Goal: Task Accomplishment & Management: Manage account settings

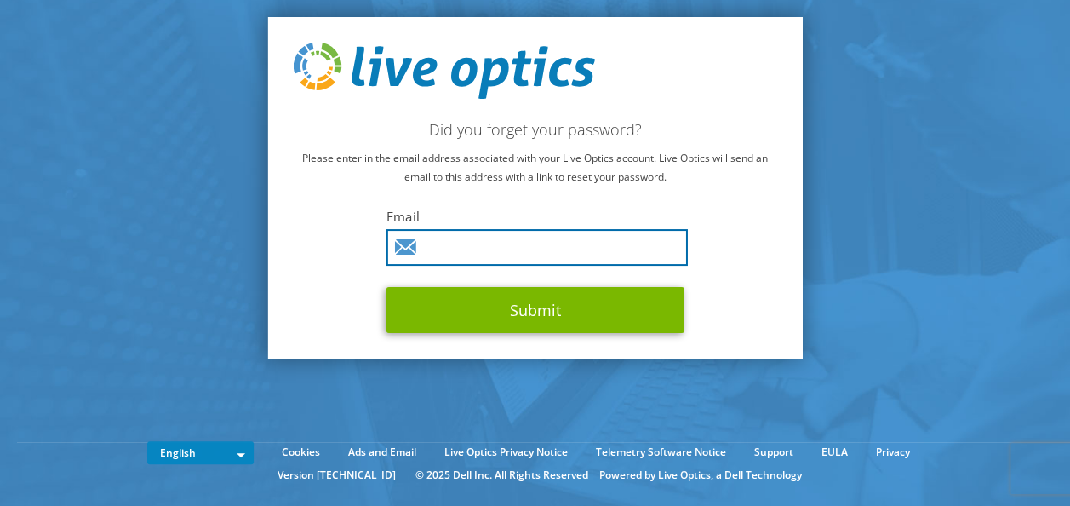
click at [645, 249] on input "text" at bounding box center [537, 247] width 301 height 37
type input "[PERSON_NAME][EMAIL_ADDRESS][PERSON_NAME][DOMAIN_NAME]"
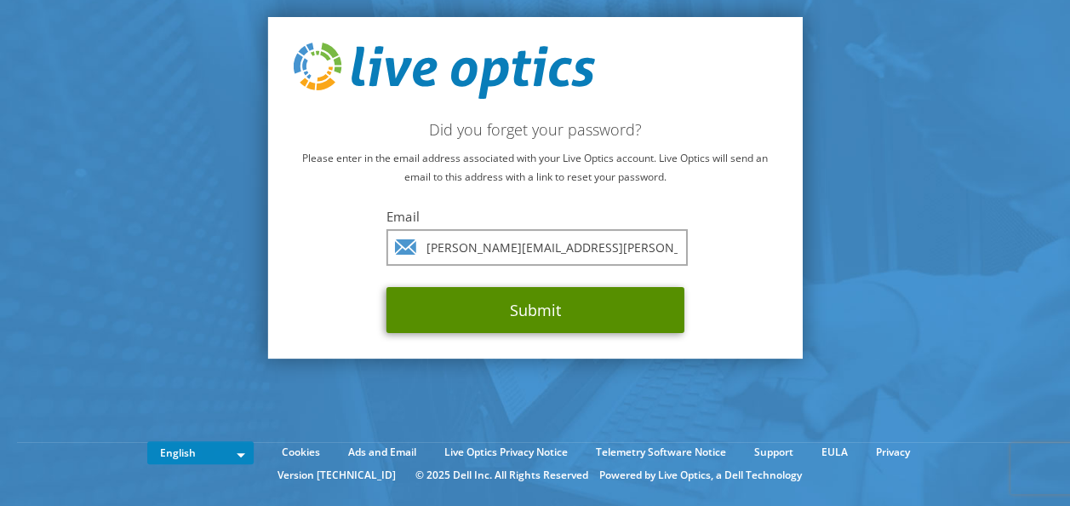
click at [523, 320] on button "Submit" at bounding box center [536, 310] width 298 height 46
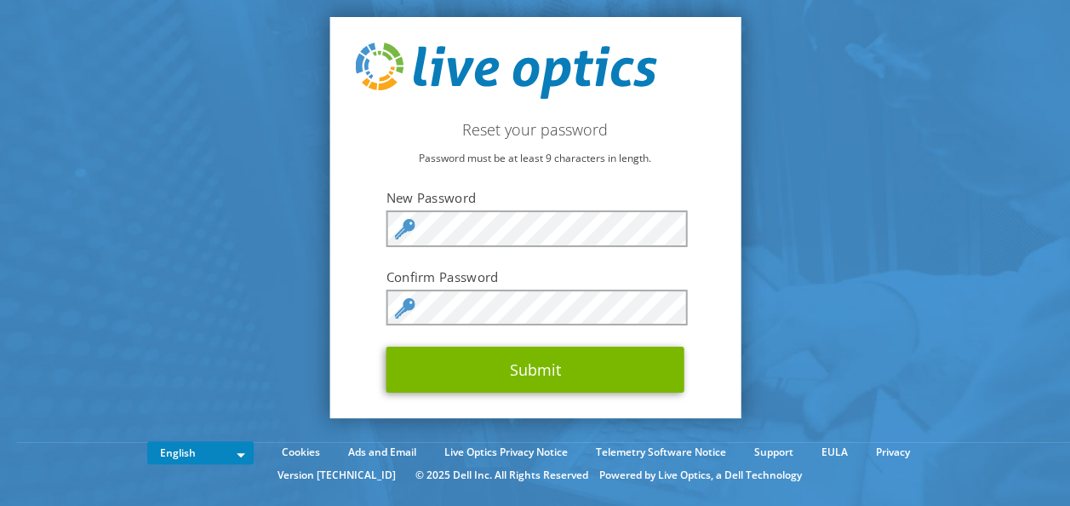
click at [325, 328] on section "Reset your password Password must be at least 9 characters in length. New Passw…" at bounding box center [535, 221] width 1070 height 442
click at [363, 383] on div "Reset your password Password must be at least 9 characters in length. New Passw…" at bounding box center [535, 217] width 411 height 401
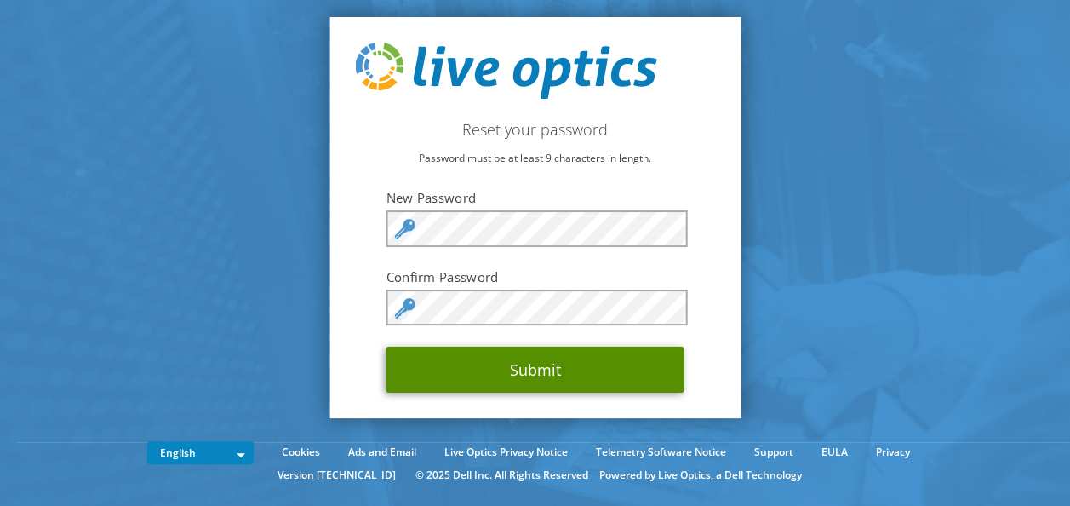
click at [520, 370] on button "Submit" at bounding box center [536, 370] width 298 height 46
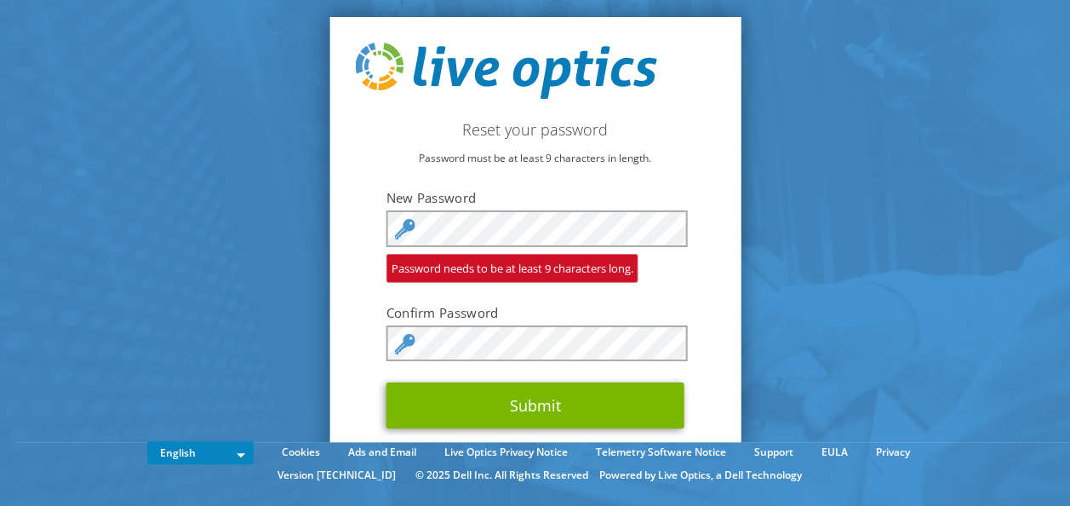
click at [341, 325] on div "Reset your password Password must be at least 9 characters in length. New Passw…" at bounding box center [535, 235] width 411 height 437
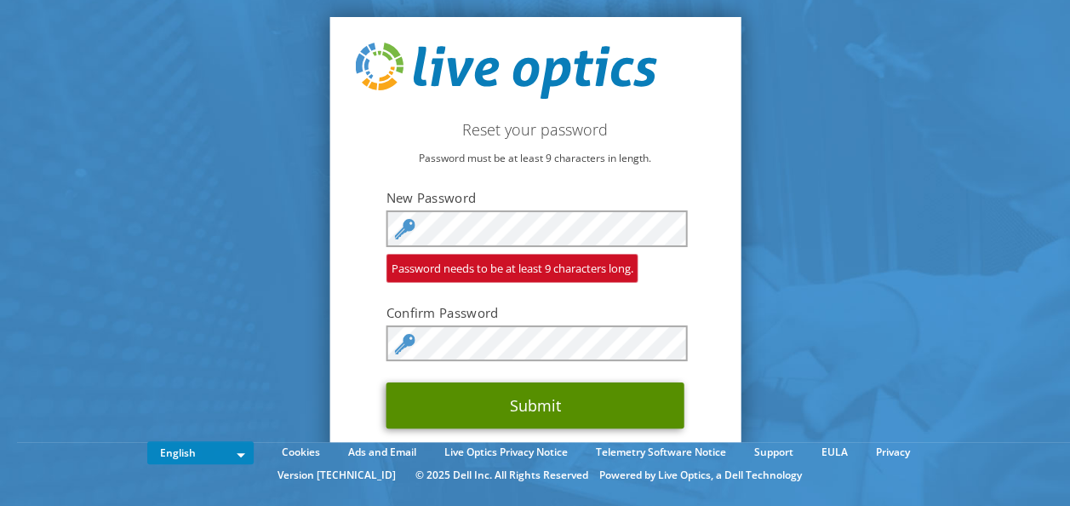
click at [525, 396] on button "Submit" at bounding box center [536, 405] width 298 height 46
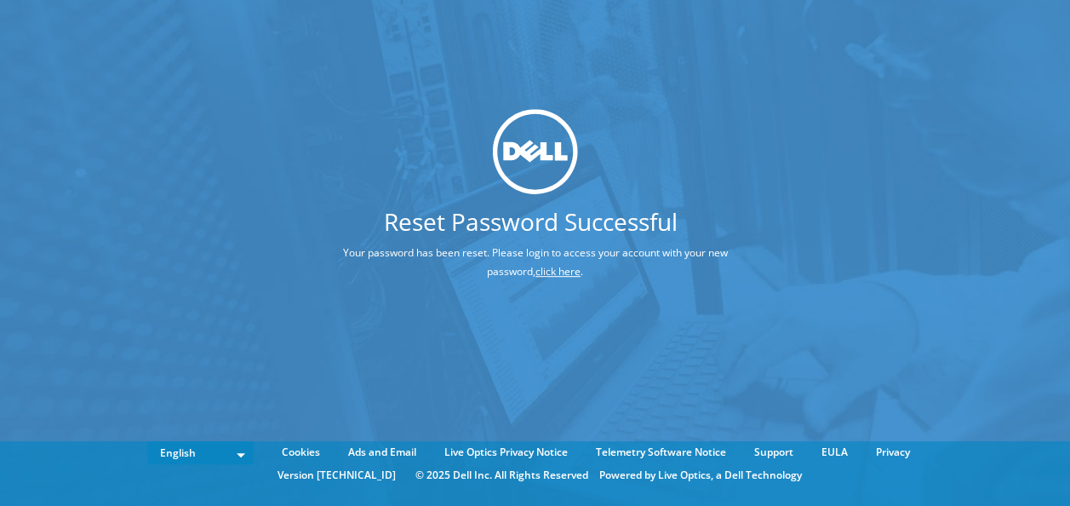
click at [563, 272] on link "click here" at bounding box center [558, 271] width 45 height 14
